Goal: Task Accomplishment & Management: Manage account settings

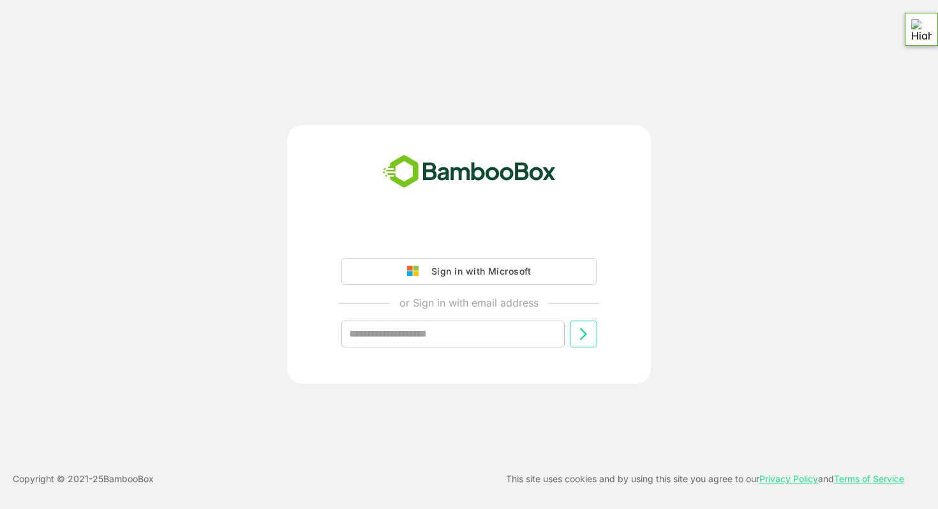
click at [479, 269] on div "Sign in with Microsoft" at bounding box center [478, 271] width 106 height 17
click at [465, 279] on div "Sign in with Microsoft" at bounding box center [478, 271] width 106 height 17
click at [454, 274] on div "Sign in with Microsoft" at bounding box center [478, 271] width 106 height 17
click at [422, 337] on input "text" at bounding box center [452, 333] width 223 height 27
type input "**********"
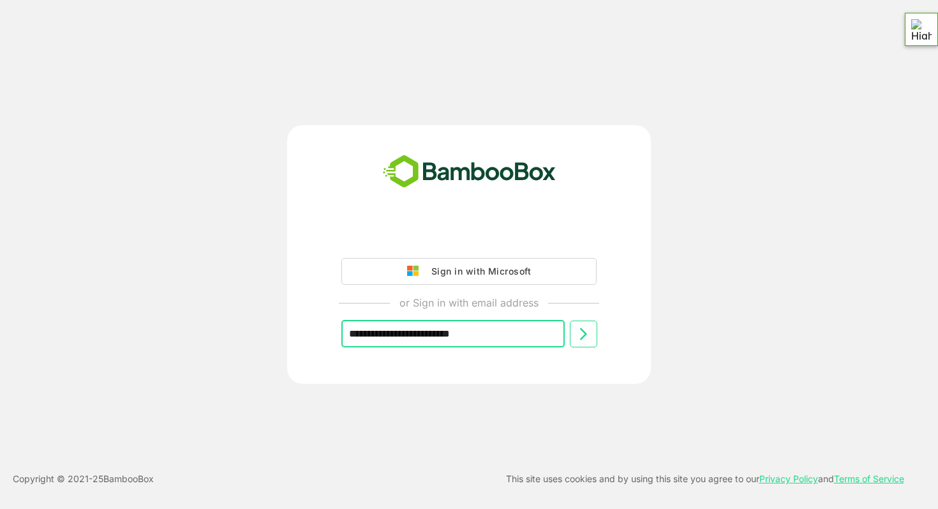
click at [580, 334] on icon at bounding box center [583, 333] width 15 height 15
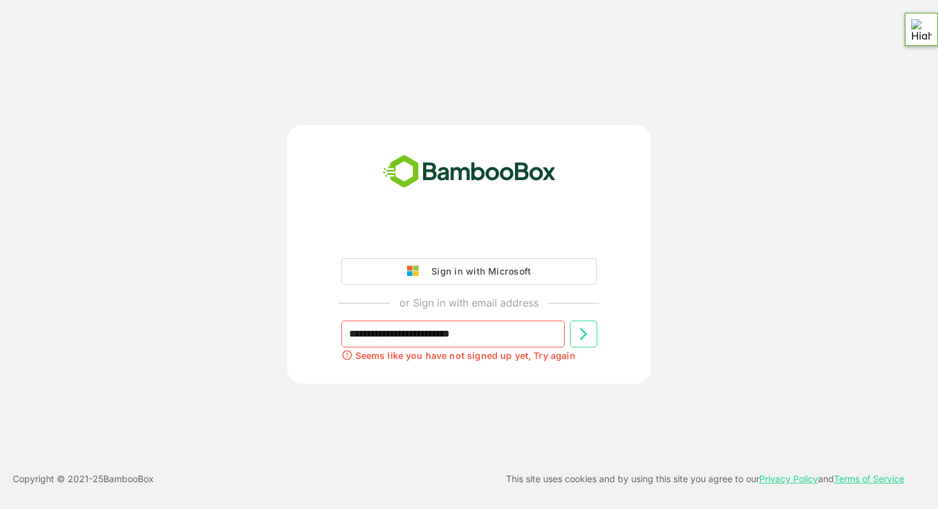
click at [471, 273] on div "Sign in with Microsoft" at bounding box center [478, 271] width 106 height 17
click at [447, 275] on div "Sign in with Microsoft" at bounding box center [478, 271] width 106 height 17
click at [458, 274] on div "Sign in with Microsoft" at bounding box center [478, 271] width 106 height 17
